Goal: Transaction & Acquisition: Subscribe to service/newsletter

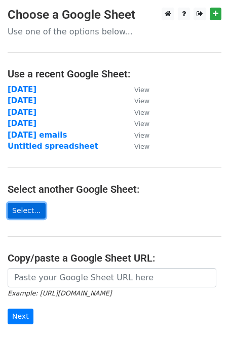
click at [28, 211] on link "Select..." at bounding box center [27, 211] width 38 height 16
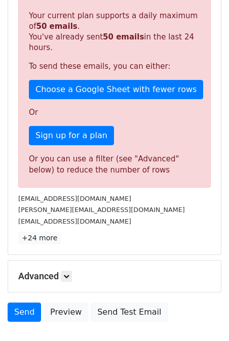
scroll to position [199, 0]
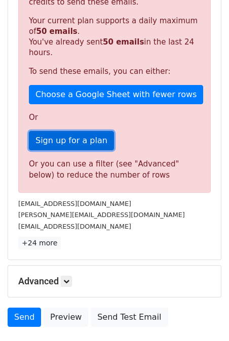
click at [97, 131] on link "Sign up for a plan" at bounding box center [71, 140] width 85 height 19
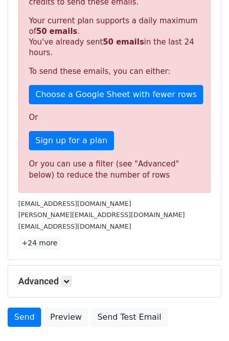
click at [148, 117] on div "Sorry, you don't have enough daily email credits to send these emails. Your cur…" at bounding box center [114, 86] width 192 height 213
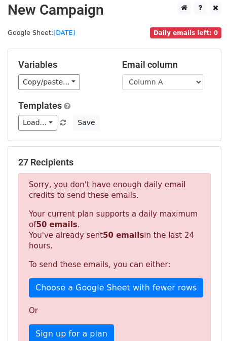
scroll to position [0, 0]
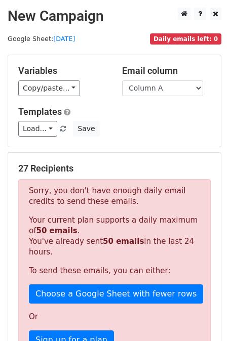
click at [144, 120] on div "Templates Load... No templates saved Save" at bounding box center [114, 121] width 207 height 31
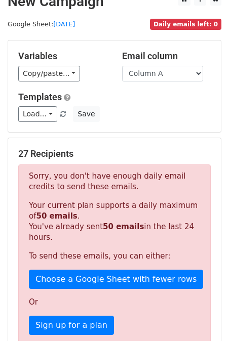
scroll to position [15, 0]
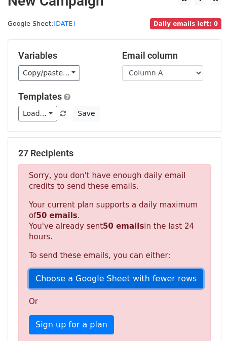
click at [62, 270] on link "Choose a Google Sheet with fewer rows" at bounding box center [116, 278] width 174 height 19
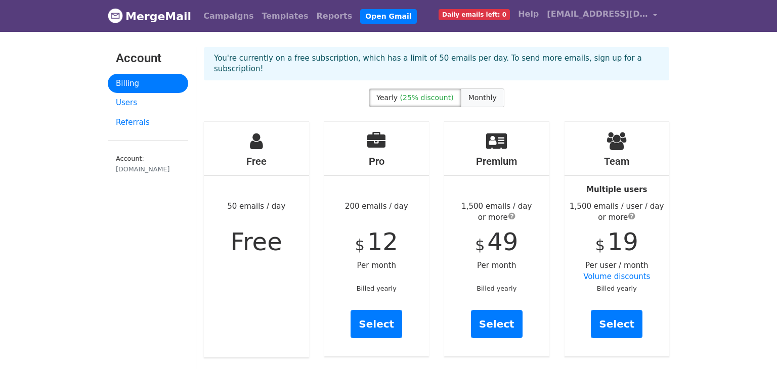
click at [469, 94] on span "Monthly" at bounding box center [482, 98] width 28 height 8
click at [418, 88] on label "Yearly (25% discount)" at bounding box center [415, 97] width 92 height 19
click at [416, 94] on span "(25% discount)" at bounding box center [427, 98] width 54 height 8
click at [566, 16] on span "[EMAIL_ADDRESS][DOMAIN_NAME]" at bounding box center [597, 14] width 101 height 12
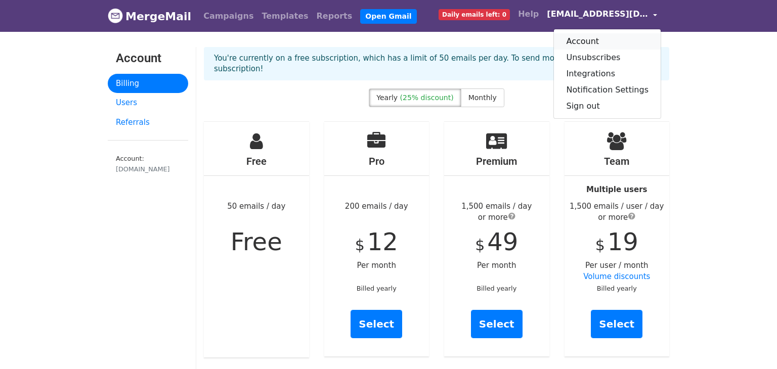
click at [600, 38] on link "Account" at bounding box center [607, 41] width 107 height 16
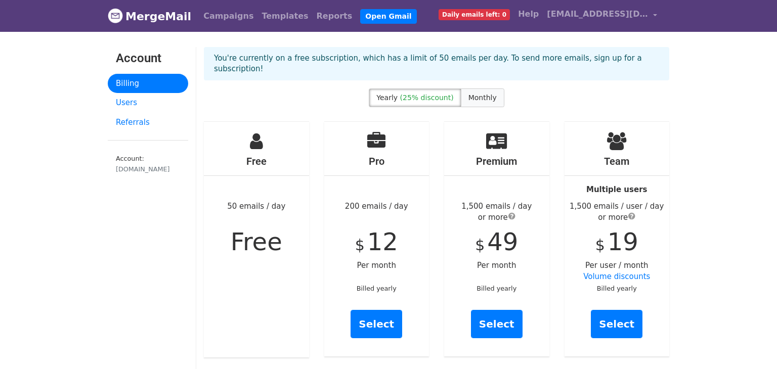
click at [491, 88] on label "Monthly" at bounding box center [482, 97] width 43 height 19
click at [130, 100] on link "Users" at bounding box center [148, 103] width 80 height 20
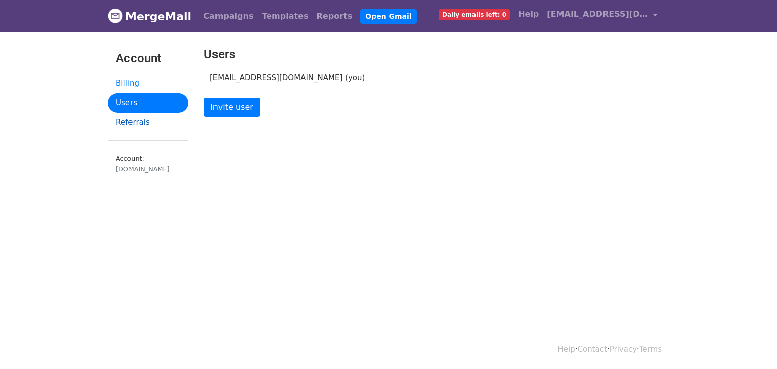
click at [138, 124] on link "Referrals" at bounding box center [148, 123] width 80 height 20
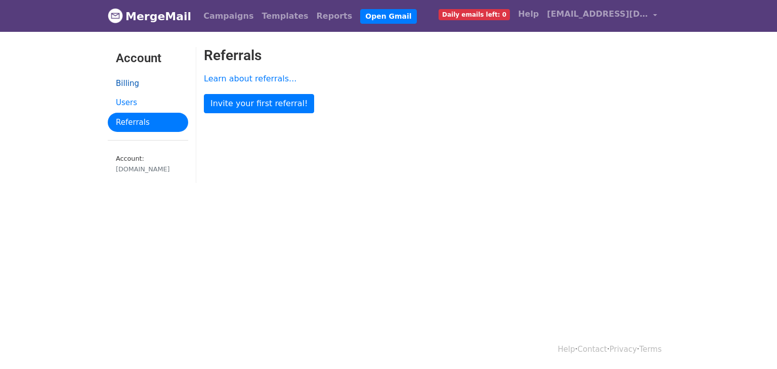
click at [137, 83] on link "Billing" at bounding box center [148, 84] width 80 height 20
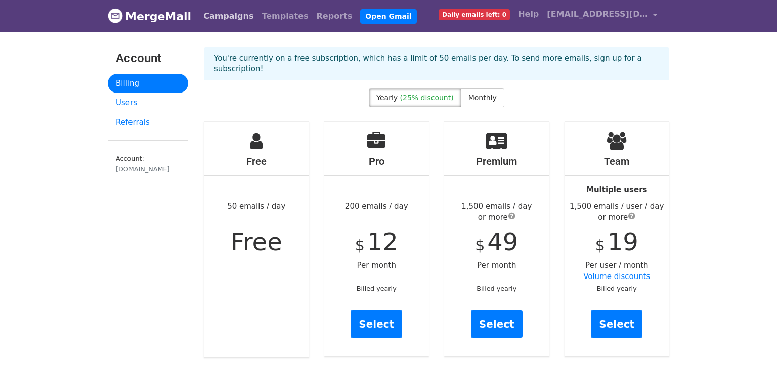
click at [226, 21] on link "Campaigns" at bounding box center [228, 16] width 58 height 20
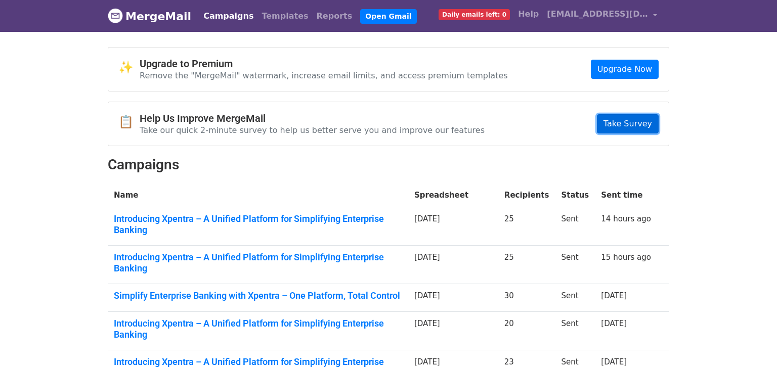
click at [638, 122] on link "Take Survey" at bounding box center [628, 123] width 62 height 19
click at [312, 22] on link "Reports" at bounding box center [334, 16] width 44 height 20
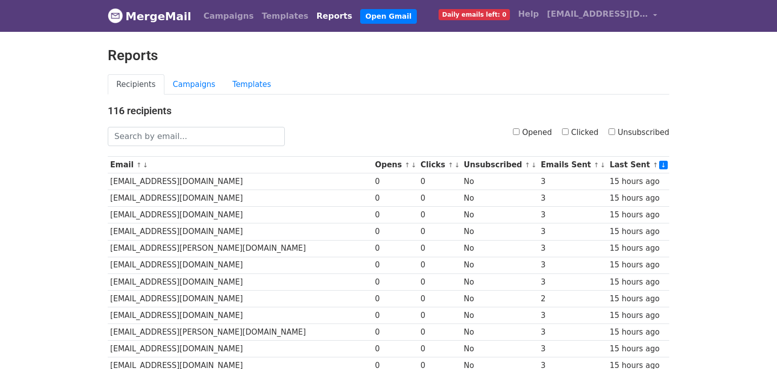
click at [486, 16] on span "Daily emails left: 0" at bounding box center [473, 14] width 71 height 11
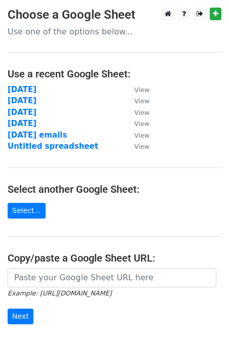
drag, startPoint x: 12, startPoint y: 91, endPoint x: 209, endPoint y: 96, distance: 197.3
click at [209, 96] on main "Choose a Google Sheet Use one of the options below... Use a recent Google Sheet…" at bounding box center [114, 193] width 229 height 371
click at [202, 117] on main "Choose a Google Sheet Use one of the options below... Use a recent Google Sheet…" at bounding box center [114, 193] width 229 height 371
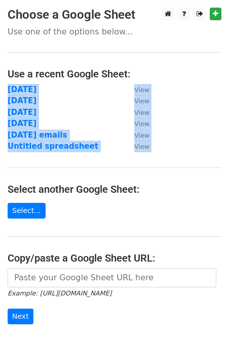
drag, startPoint x: 14, startPoint y: 88, endPoint x: 181, endPoint y: 74, distance: 167.0
click at [180, 74] on main "Choose a Google Sheet Use one of the options below... Use a recent Google Sheet…" at bounding box center [114, 193] width 229 height 371
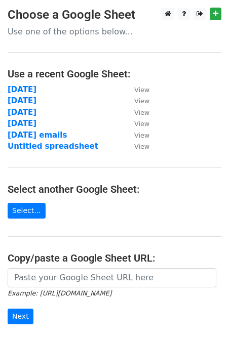
click at [182, 72] on h4 "Use a recent Google Sheet:" at bounding box center [114, 74] width 213 height 12
click at [19, 87] on strong "15 Sept" at bounding box center [22, 89] width 29 height 9
click at [185, 78] on h4 "Use a recent Google Sheet:" at bounding box center [114, 74] width 213 height 12
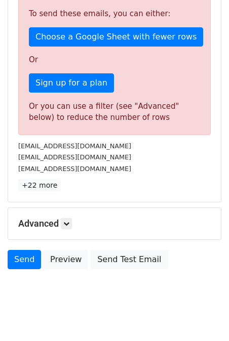
scroll to position [258, 0]
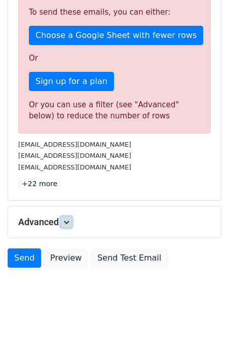
click at [65, 219] on icon at bounding box center [66, 222] width 6 height 6
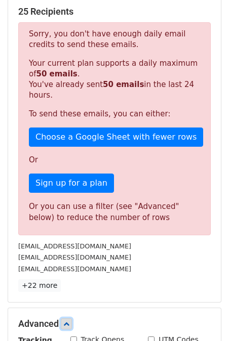
scroll to position [147, 0]
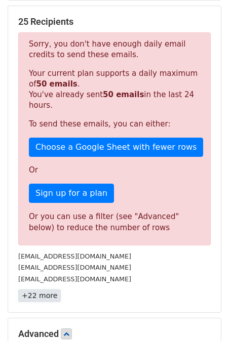
click at [36, 289] on link "+22 more" at bounding box center [39, 295] width 42 height 13
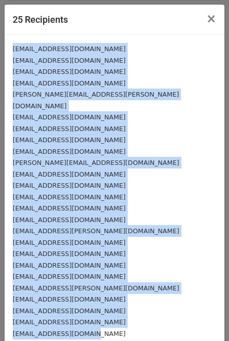
scroll to position [34, 0]
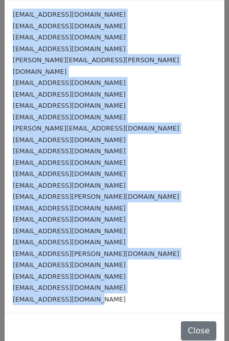
drag, startPoint x: 12, startPoint y: 50, endPoint x: 86, endPoint y: 299, distance: 260.1
click at [86, 299] on div "tmahajan25@gmail.com rahulmagotra0809@gmail.com razaenterprises@rediffmail.com …" at bounding box center [114, 157] width 219 height 312
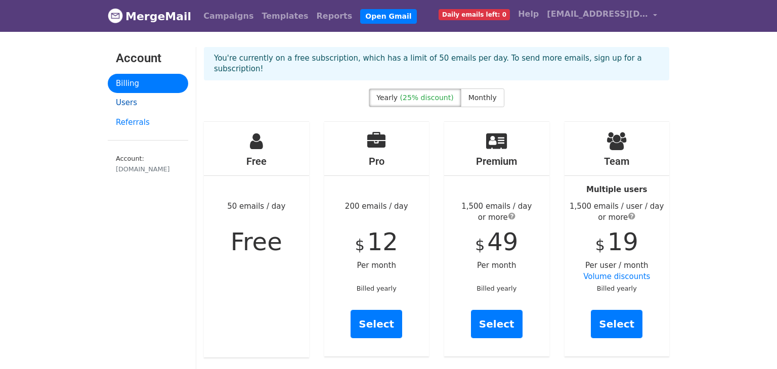
click at [146, 108] on link "Users" at bounding box center [148, 103] width 80 height 20
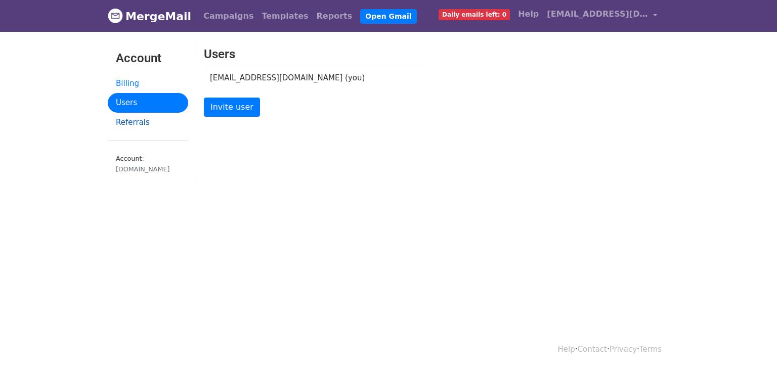
click at [141, 120] on link "Referrals" at bounding box center [148, 123] width 80 height 20
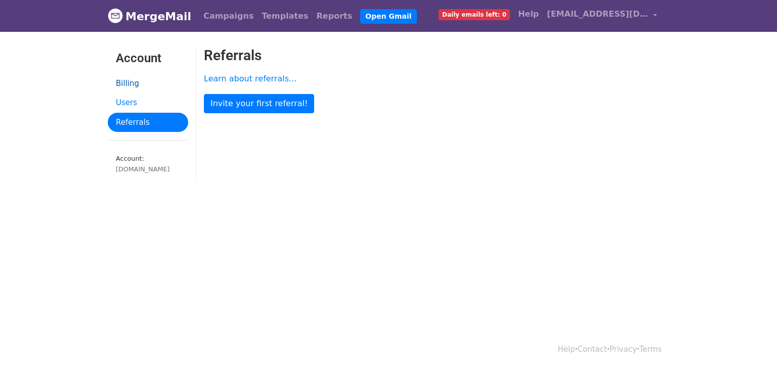
click at [134, 88] on link "Billing" at bounding box center [148, 84] width 80 height 20
